Goal: Book appointment/travel/reservation

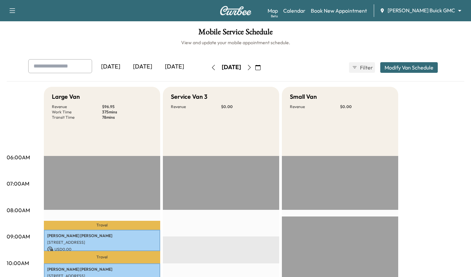
click at [179, 69] on div "[DATE]" at bounding box center [175, 66] width 32 height 15
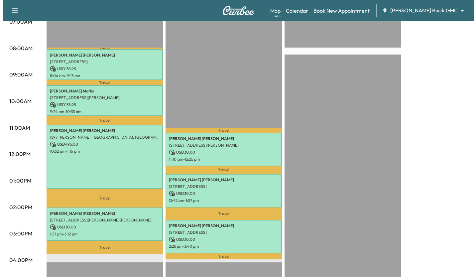
scroll to position [164, 0]
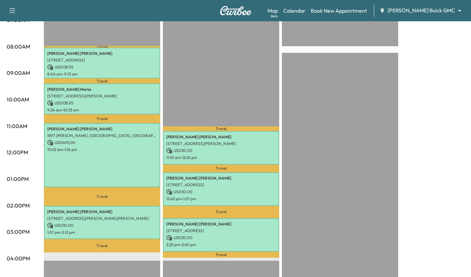
click at [109, 162] on div "[PERSON_NAME] 1597 [PERSON_NAME], [GEOGRAPHIC_DATA], [GEOGRAPHIC_DATA] USD 495.…" at bounding box center [102, 155] width 116 height 64
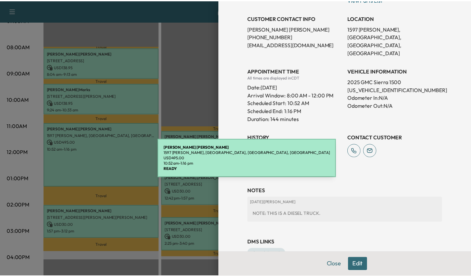
scroll to position [134, 0]
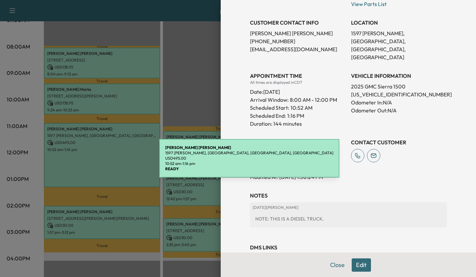
click at [116, 104] on div at bounding box center [238, 138] width 476 height 277
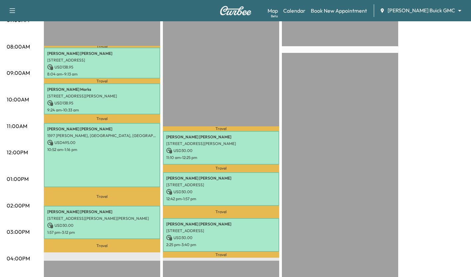
click at [103, 59] on p "[STREET_ADDRESS]" at bounding box center [102, 60] width 110 height 5
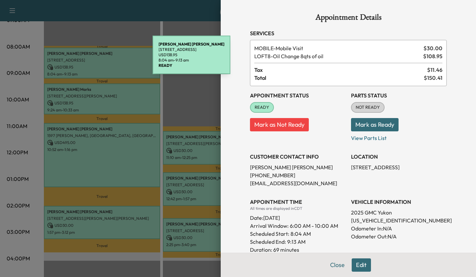
click at [91, 119] on div at bounding box center [238, 138] width 476 height 277
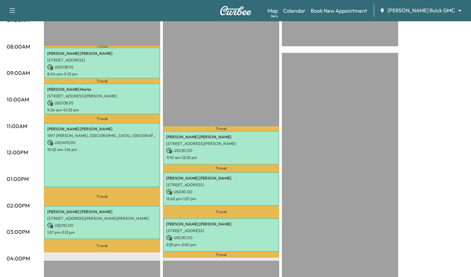
click at [106, 96] on p "[STREET_ADDRESS][PERSON_NAME]" at bounding box center [102, 95] width 110 height 5
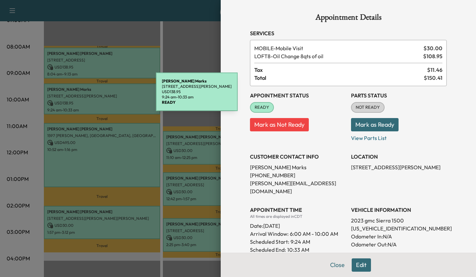
click at [96, 145] on div at bounding box center [238, 138] width 476 height 277
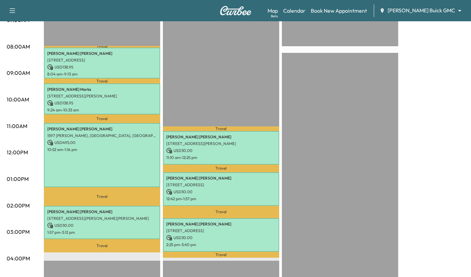
click at [125, 230] on p "1:57 pm - 3:12 pm" at bounding box center [102, 232] width 110 height 5
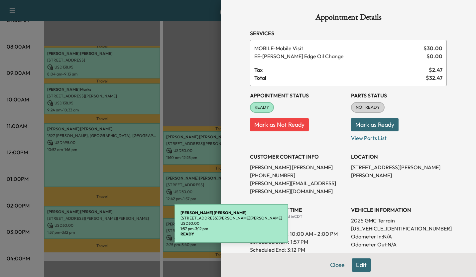
click at [94, 141] on div at bounding box center [238, 138] width 476 height 277
